Goal: Task Accomplishment & Management: Manage account settings

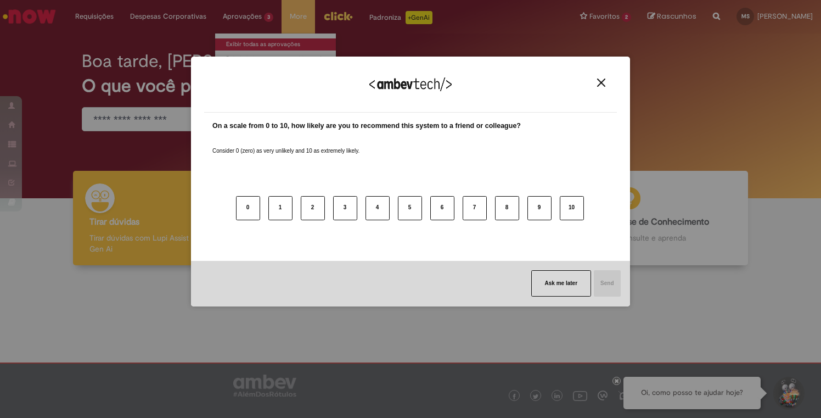
click at [246, 57] on div "We appreciate your feedback! On a scale from 0 to 10, how likely are you to rec…" at bounding box center [410, 182] width 439 height 250
click at [598, 81] on img "Close" at bounding box center [601, 82] width 8 height 8
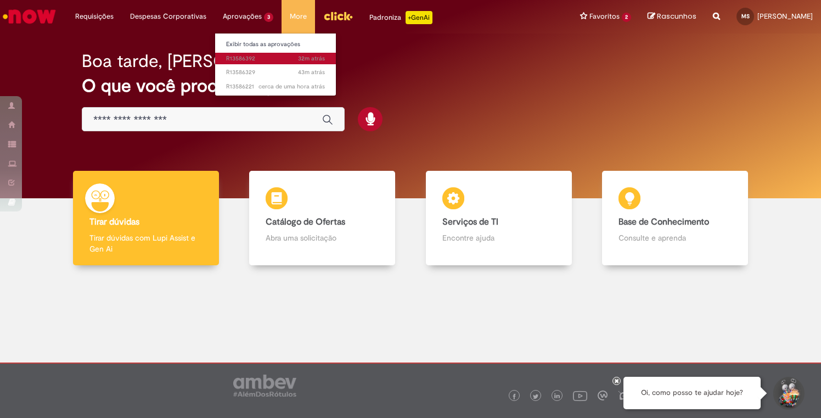
click at [254, 55] on span "32m atrás 32 minutos atrás R13586392" at bounding box center [275, 58] width 99 height 9
click at [248, 57] on span "32m atrás 32 minutos atrás R13586392" at bounding box center [275, 58] width 99 height 9
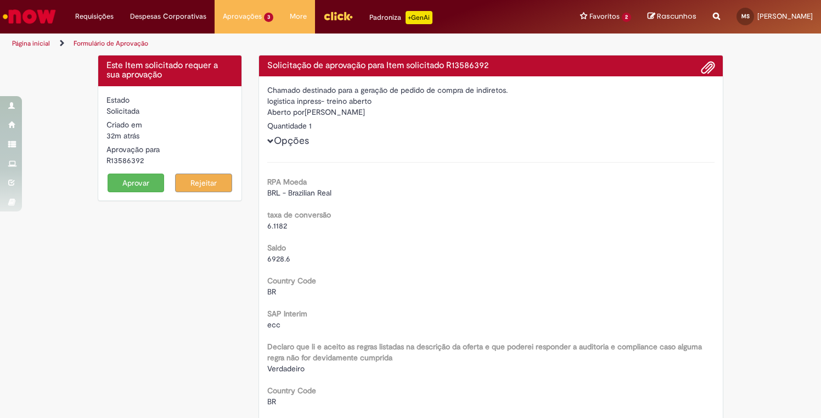
click at [399, 192] on div "BRL - Brazilian Real" at bounding box center [491, 192] width 448 height 11
click at [133, 187] on button "Aprovar" at bounding box center [136, 182] width 57 height 19
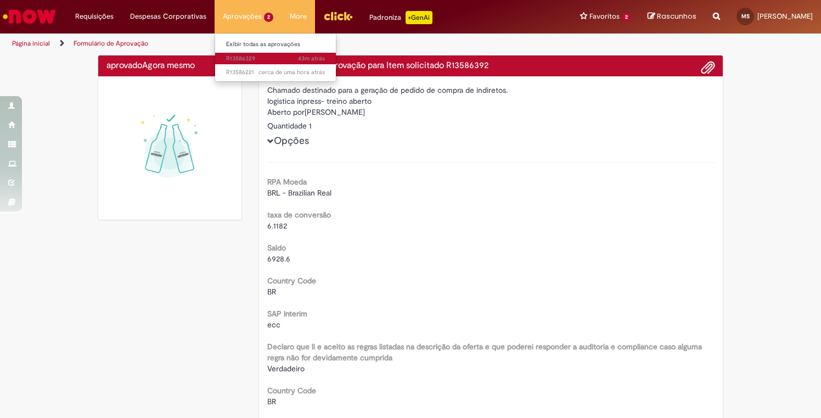
click at [238, 60] on span "43m atrás 43 minutos atrás R13586329" at bounding box center [275, 58] width 99 height 9
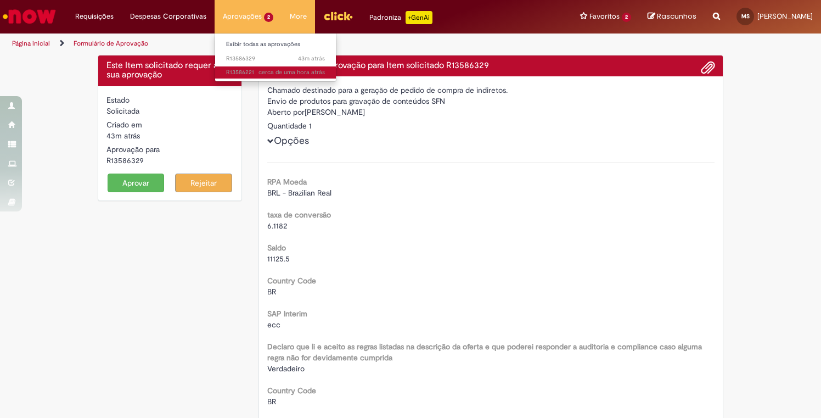
click at [252, 70] on span "cerca de uma hora atrás cerca de uma hora atrás R13586221" at bounding box center [275, 72] width 99 height 9
